Goal: Task Accomplishment & Management: Manage account settings

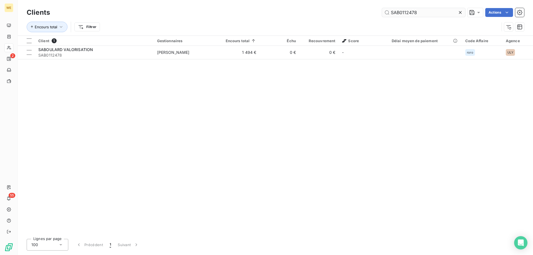
click at [424, 13] on input "SAB0112478" at bounding box center [423, 12] width 83 height 9
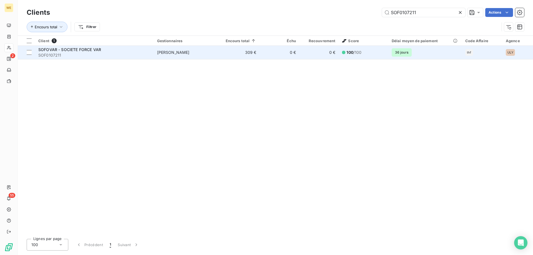
type input "SOF0107211"
click at [144, 53] on span "SOF0107211" at bounding box center [94, 56] width 112 height 6
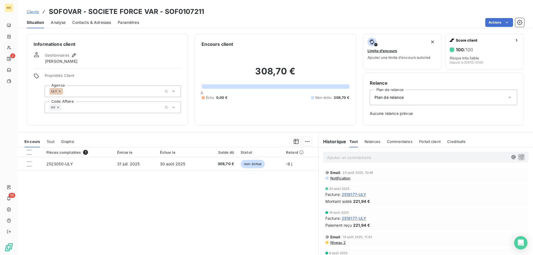
drag, startPoint x: 29, startPoint y: 152, endPoint x: 33, endPoint y: 156, distance: 5.7
click at [29, 152] on div at bounding box center [29, 152] width 5 height 5
click at [304, 142] on html "WE 2 55 Clients SOFOVAR - SOCIETE FORCE VAR - SOF0107211 Situation Analyse Cont…" at bounding box center [266, 127] width 533 height 255
click at [293, 164] on div "Ajouter une promesse de paiement (1 facture)" at bounding box center [258, 163] width 98 height 9
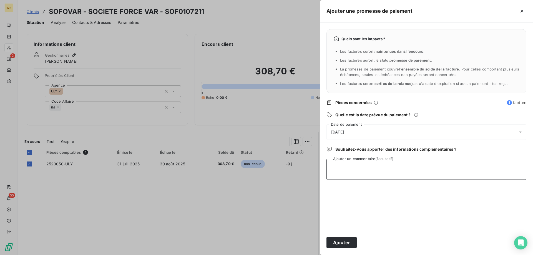
click at [358, 173] on textarea "Ajouter un commentaire (facultatif)" at bounding box center [427, 169] width 200 height 21
type textarea "[DATE]"
click at [390, 131] on div "[DATE]" at bounding box center [427, 132] width 200 height 16
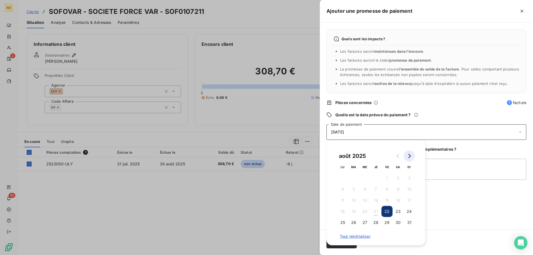
click at [410, 158] on icon "Go to next month" at bounding box center [409, 156] width 4 height 4
click at [364, 202] on button "17" at bounding box center [364, 200] width 11 height 11
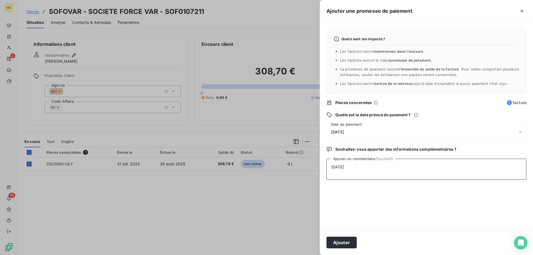
click at [439, 180] on textarea "[DATE]" at bounding box center [427, 169] width 200 height 21
click at [345, 246] on button "Ajouter" at bounding box center [342, 243] width 30 height 12
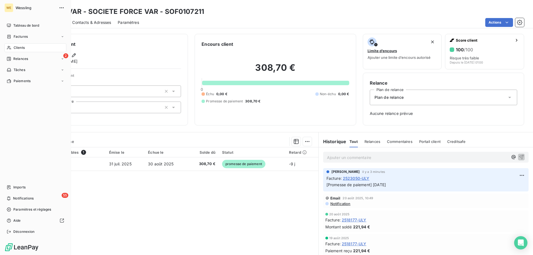
click at [21, 47] on span "Clients" at bounding box center [19, 47] width 11 height 5
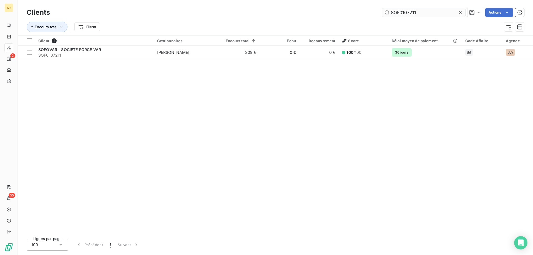
click at [428, 14] on input "SOF0107211" at bounding box center [423, 12] width 83 height 9
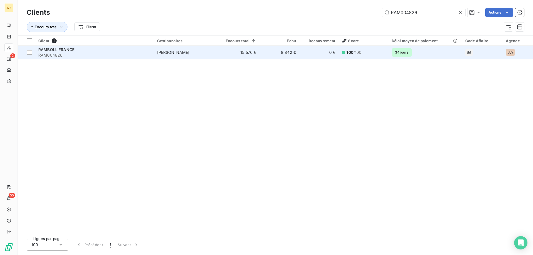
type input "RAM004826"
click at [190, 51] on span "[PERSON_NAME]" at bounding box center [173, 52] width 33 height 5
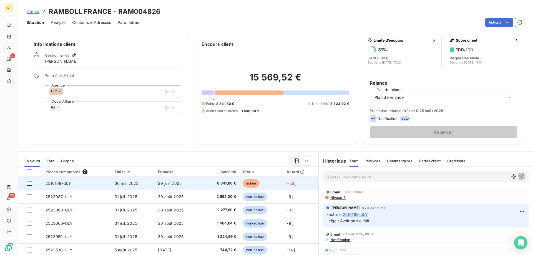
click at [27, 184] on div at bounding box center [29, 183] width 5 height 5
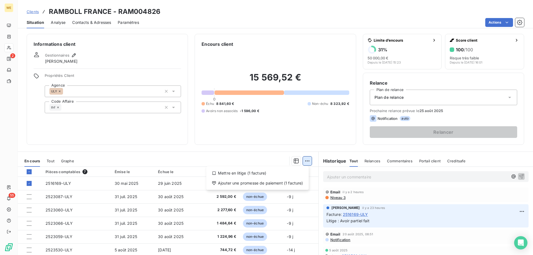
click at [304, 159] on html "WE 2 55 Clients RAMBOLL [GEOGRAPHIC_DATA] - RAM004826 Situation Analyse Contact…" at bounding box center [266, 127] width 533 height 255
click at [297, 184] on div "Ajouter une promesse de paiement (1 facture)" at bounding box center [258, 183] width 98 height 9
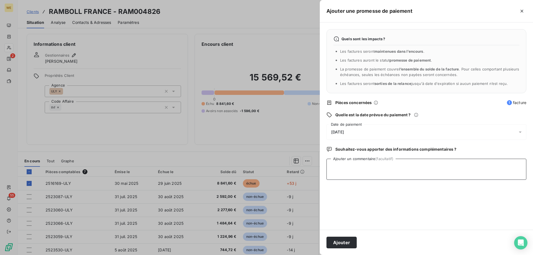
click at [349, 171] on textarea "Ajouter un commentaire (facultatif)" at bounding box center [427, 169] width 200 height 21
paste textarea "Bonjour Madame [PERSON_NAME], La facture a été validée, elle sera traitée dès […"
click at [344, 131] on span "[DATE]" at bounding box center [337, 132] width 13 height 4
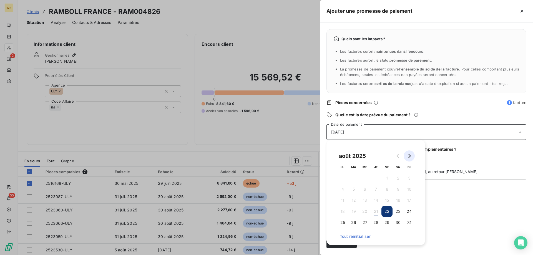
click at [410, 155] on icon "Go to next month" at bounding box center [410, 156] width 3 height 4
click at [344, 179] on button "1" at bounding box center [342, 178] width 11 height 11
click at [469, 167] on textarea "Bonjour Madame [PERSON_NAME], La facture a été validée, elle sera traitée dès […" at bounding box center [427, 169] width 200 height 21
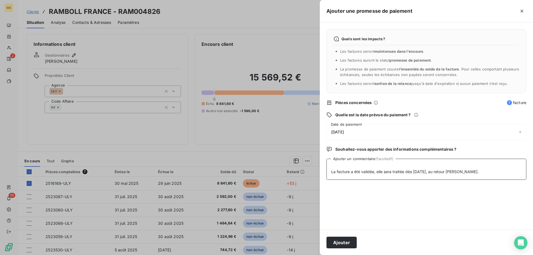
click at [331, 180] on textarea "Bonjour Madame [PERSON_NAME], La facture a été validée, elle sera traitée dès […" at bounding box center [427, 169] width 200 height 21
type textarea "Bonjour Madame [PERSON_NAME], La facture a été validée, elle sera traitée dès […"
click at [346, 243] on button "Ajouter" at bounding box center [342, 243] width 30 height 12
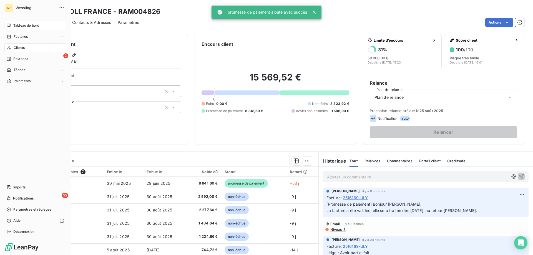
click at [15, 24] on span "Tableau de bord" at bounding box center [26, 25] width 26 height 5
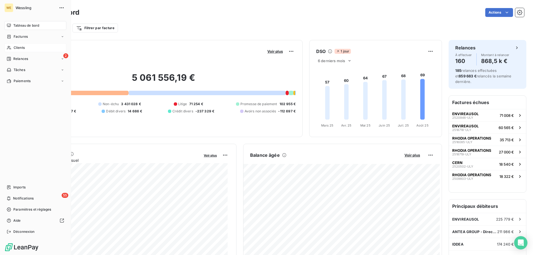
click at [19, 48] on span "Clients" at bounding box center [19, 47] width 11 height 5
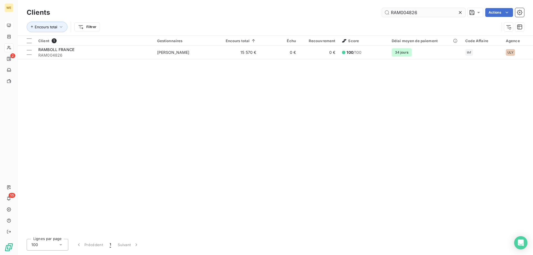
click at [419, 11] on input "RAM004826" at bounding box center [423, 12] width 83 height 9
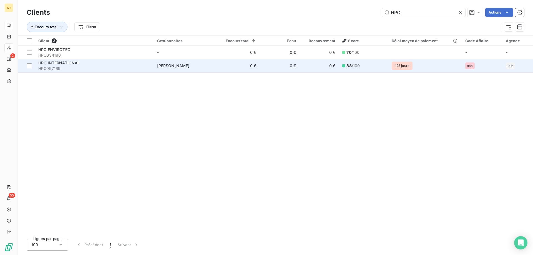
type input "HPC"
click at [123, 66] on div "HPC INTERNATIONAL" at bounding box center [94, 63] width 112 height 6
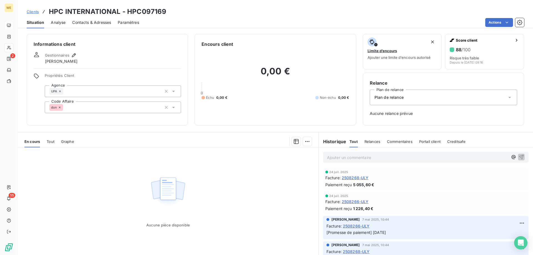
click at [366, 141] on span "Relances" at bounding box center [373, 141] width 16 height 4
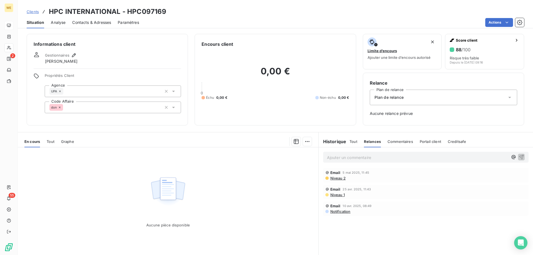
click at [332, 179] on span "Niveau 2" at bounding box center [338, 178] width 16 height 4
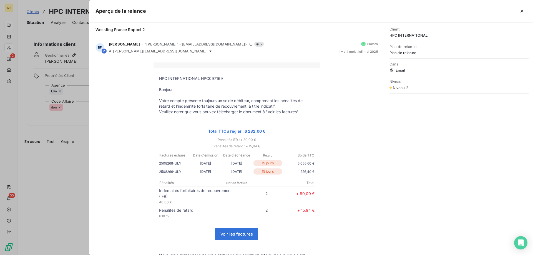
click at [283, 249] on p at bounding box center [237, 250] width 156 height 6
